Goal: Task Accomplishment & Management: Complete application form

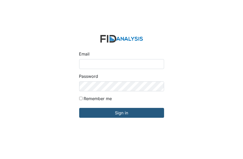
click at [80, 64] on input "Email" at bounding box center [121, 64] width 85 height 10
type input "[EMAIL_ADDRESS][DOMAIN_NAME]"
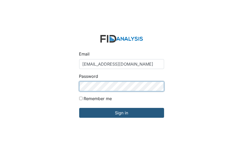
click at [79, 108] on input "Sign in" at bounding box center [121, 113] width 85 height 10
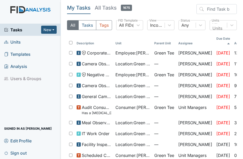
click at [19, 42] on span "Units" at bounding box center [12, 42] width 17 height 8
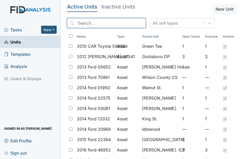
click at [80, 22] on input "search" at bounding box center [106, 23] width 79 height 10
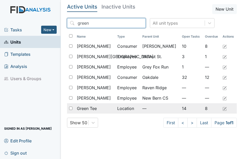
type input "green"
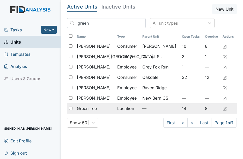
click at [70, 108] on input "checkbox" at bounding box center [70, 108] width 3 height 3
checkbox input "true"
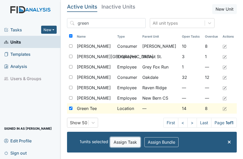
click at [117, 142] on button "Assign Task" at bounding box center [125, 142] width 30 height 10
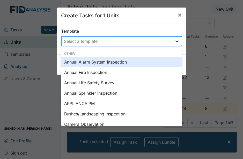
click at [176, 40] on icon at bounding box center [177, 41] width 5 height 5
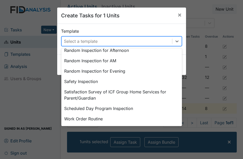
scroll to position [261, 0]
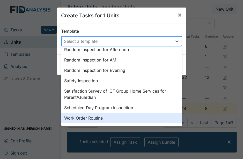
click at [101, 118] on div "Work Order Routine" at bounding box center [121, 118] width 121 height 10
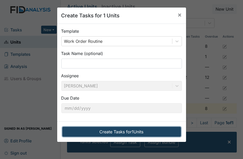
click at [111, 131] on button "Create Tasks for 1 Units" at bounding box center [121, 132] width 119 height 10
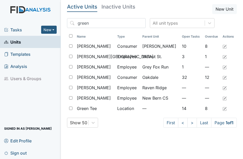
click at [18, 30] on span "Tasks" at bounding box center [22, 30] width 37 height 6
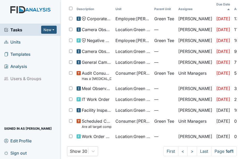
scroll to position [34, 0]
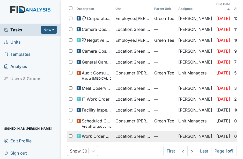
click at [70, 134] on input "checkbox" at bounding box center [70, 135] width 3 height 3
checkbox input "true"
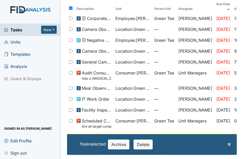
click at [113, 131] on td "Work Order Routine" at bounding box center [94, 136] width 39 height 11
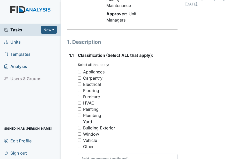
scroll to position [86, 0]
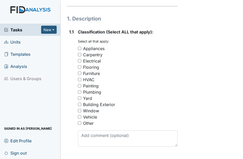
click at [79, 109] on input "Window" at bounding box center [79, 110] width 3 height 3
checkbox input "true"
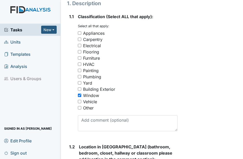
scroll to position [144, 0]
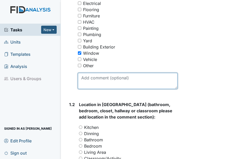
click at [92, 79] on textarea at bounding box center [128, 81] width 100 height 16
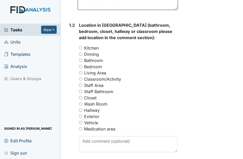
scroll to position [230, 0]
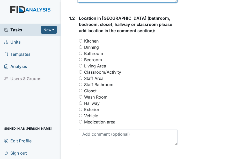
type textarea "Window alarm not on"
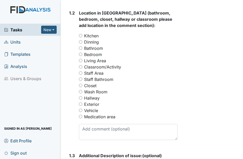
click at [82, 56] on input "Bedroom" at bounding box center [80, 54] width 3 height 3
radio input "true"
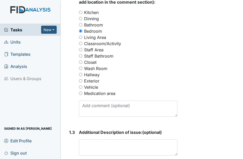
scroll to position [259, 0]
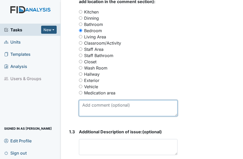
click at [96, 110] on textarea at bounding box center [128, 108] width 99 height 16
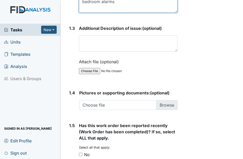
scroll to position [374, 0]
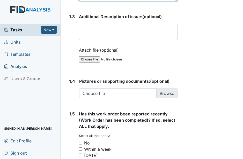
type textarea "bedroom alarms"
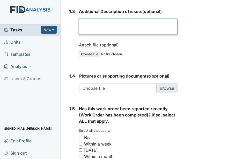
click at [95, 33] on textarea at bounding box center [128, 27] width 99 height 16
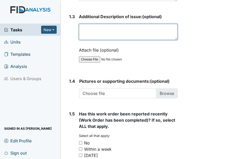
type textarea "b"
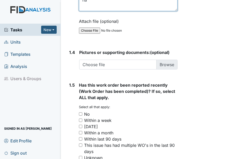
scroll to position [432, 0]
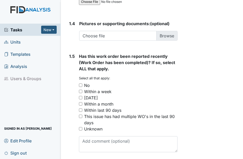
type textarea "na"
click at [80, 83] on input "No" at bounding box center [80, 84] width 3 height 3
checkbox input "true"
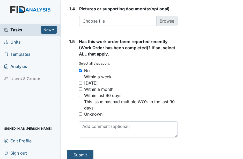
scroll to position [455, 0]
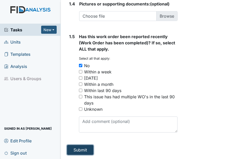
drag, startPoint x: 74, startPoint y: 145, endPoint x: 73, endPoint y: 142, distance: 3.2
click at [74, 145] on button "Submit" at bounding box center [80, 150] width 26 height 10
